Goal: Task Accomplishment & Management: Manage account settings

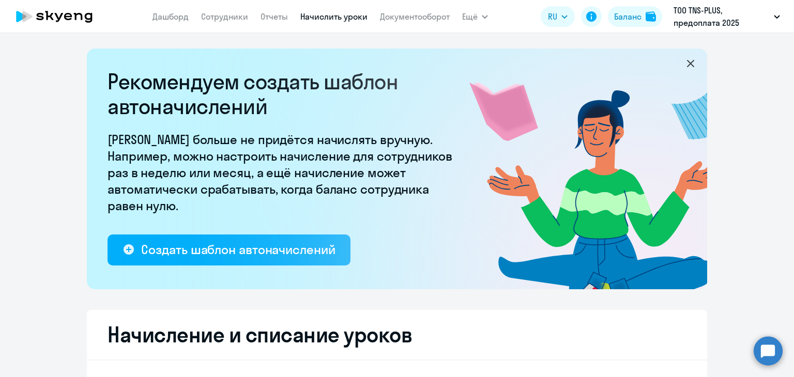
select select "50"
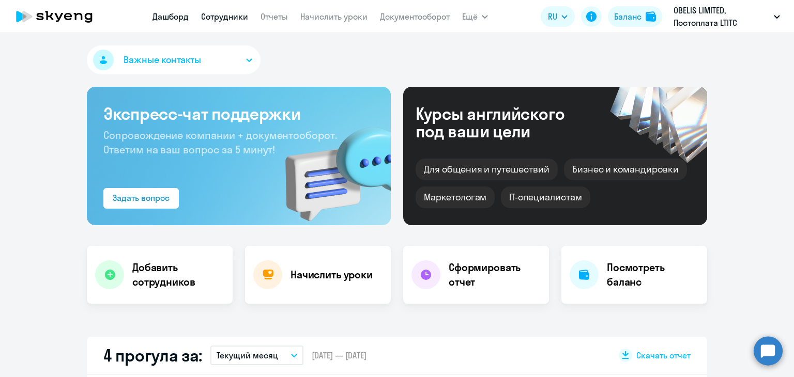
click at [209, 14] on link "Сотрудники" at bounding box center [224, 16] width 47 height 10
select select "30"
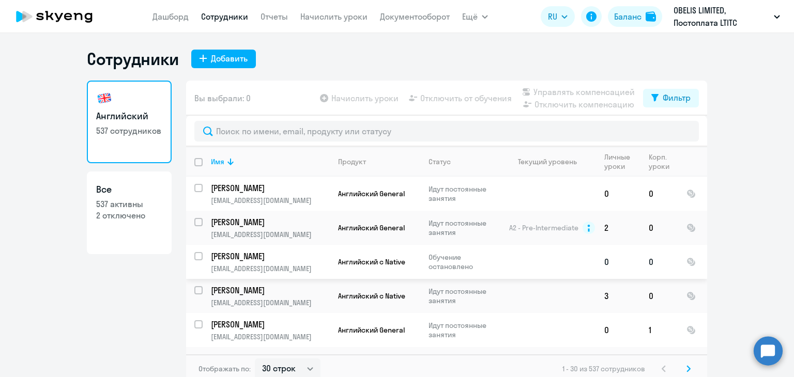
click at [194, 257] on input "select row 38162793" at bounding box center [204, 262] width 21 height 21
checkbox input "true"
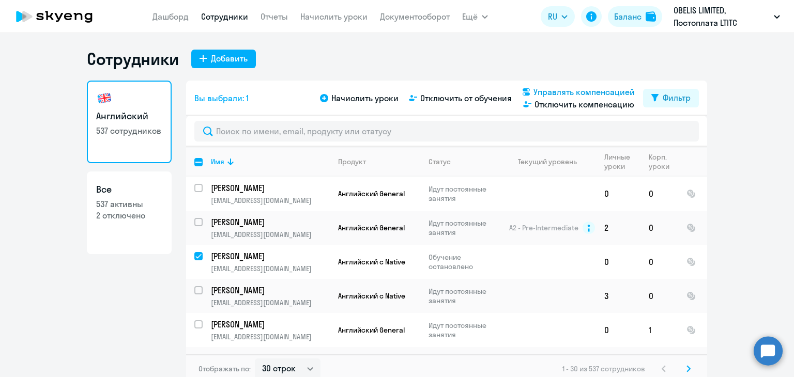
click at [550, 93] on span "Управлять компенсацией" at bounding box center [583, 92] width 101 height 12
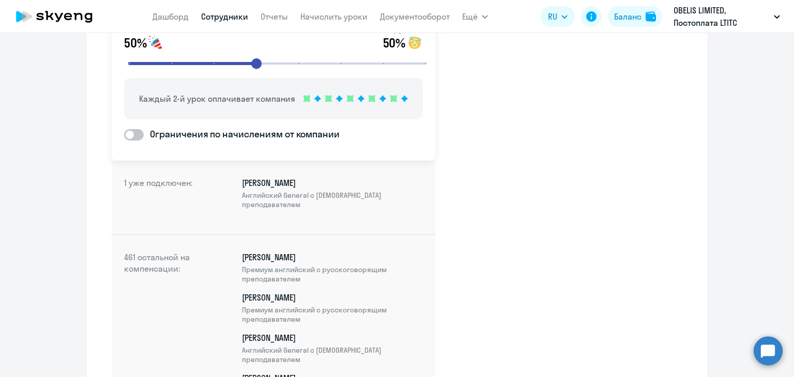
scroll to position [103, 0]
